Goal: Check status

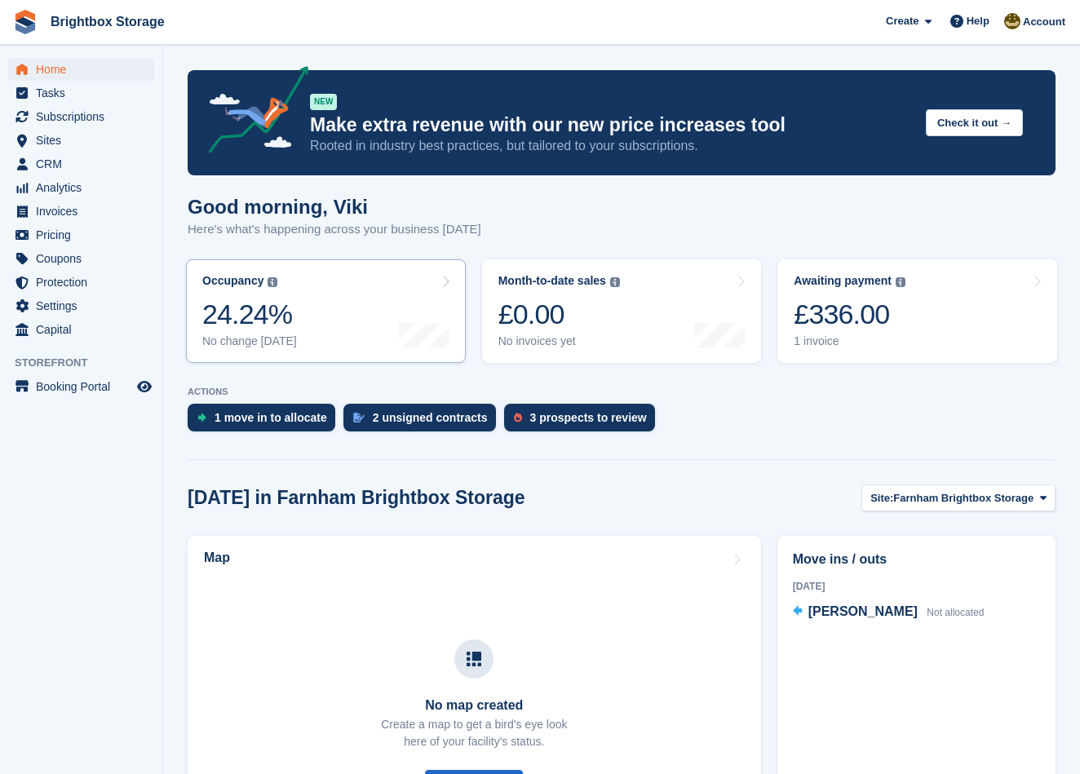
click at [283, 358] on link "Occupancy The percentage of all currently allocated units in terms of area. Inc…" at bounding box center [326, 311] width 280 height 104
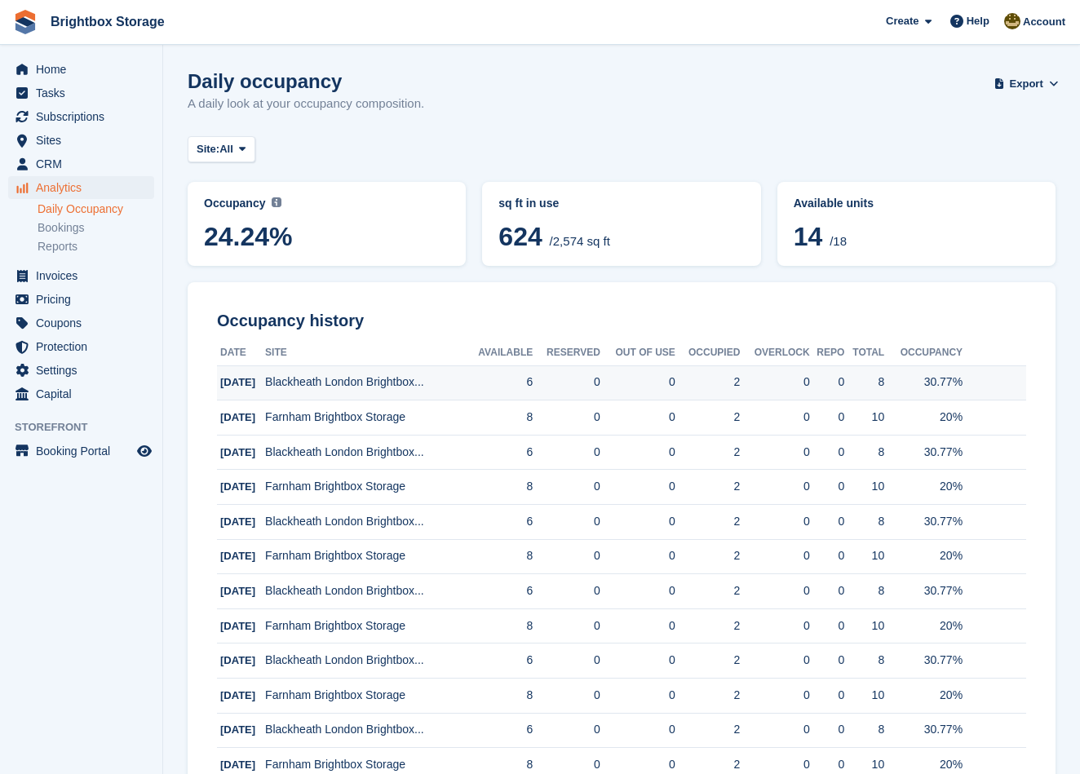
click at [319, 383] on td "Blackheath London Brightbox..." at bounding box center [364, 382] width 199 height 35
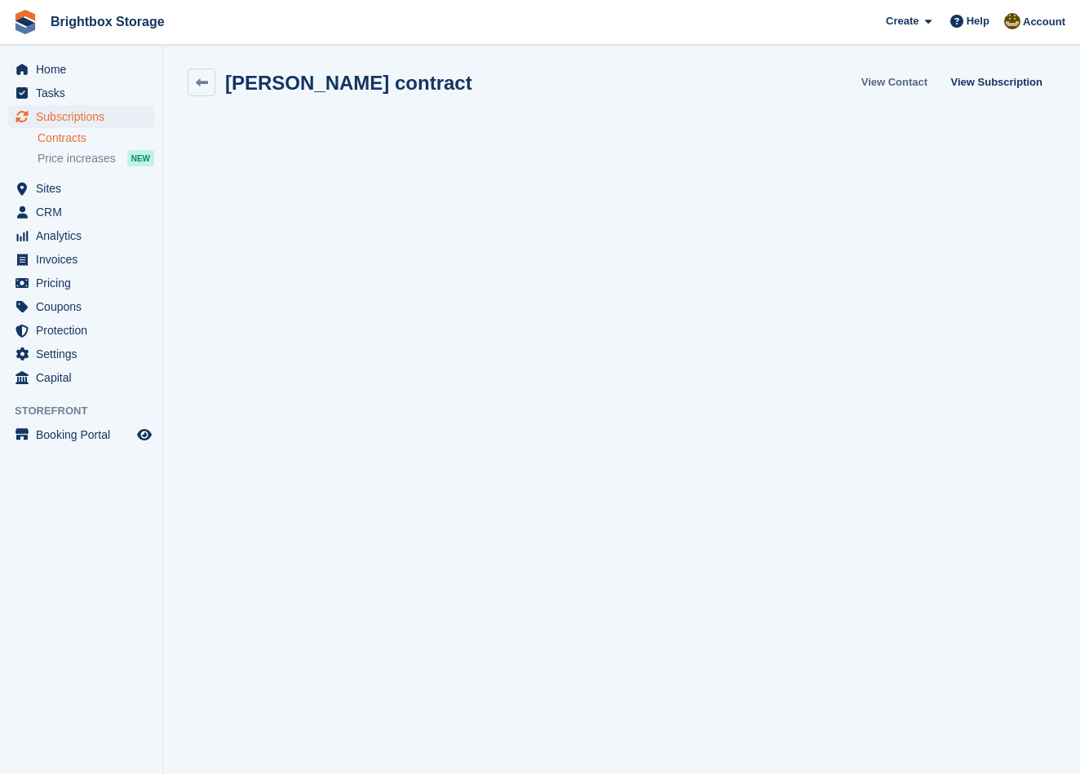
scroll to position [2, 0]
click at [974, 76] on link "View Subscription" at bounding box center [996, 81] width 104 height 27
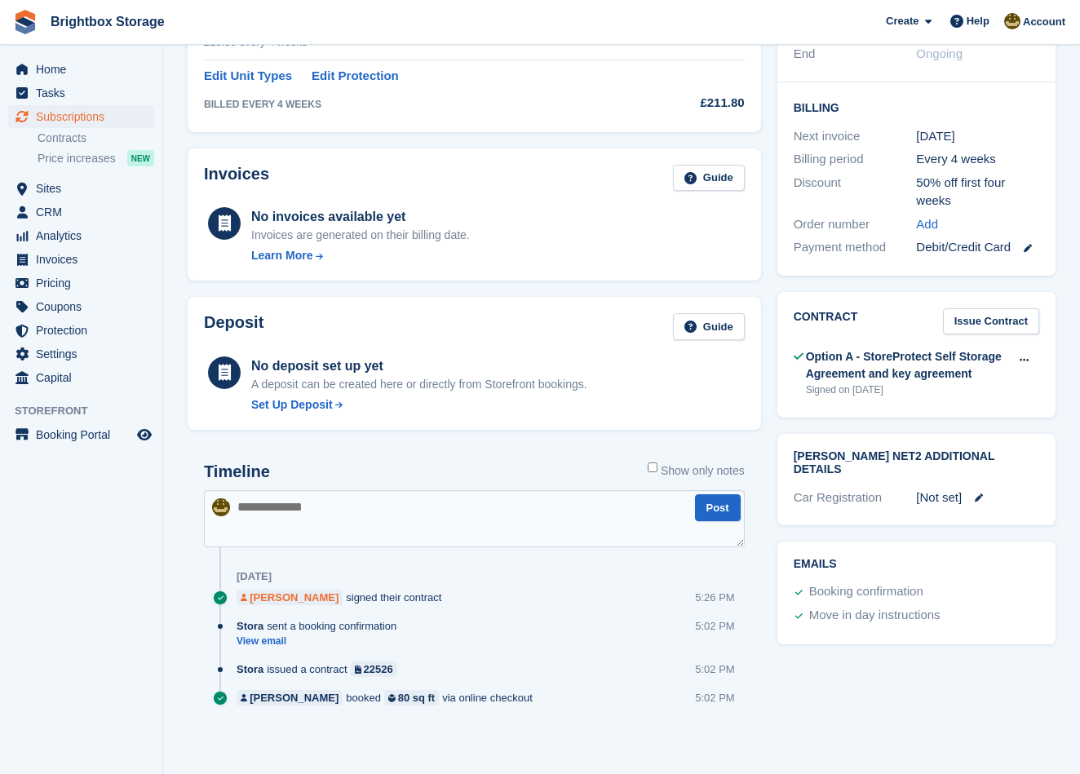
scroll to position [366, 0]
